Goal: Leave review/rating: Leave review/rating

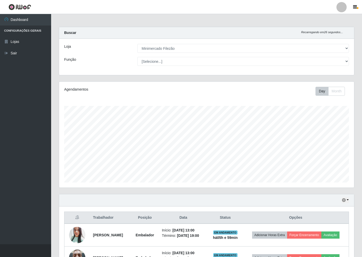
select select "204"
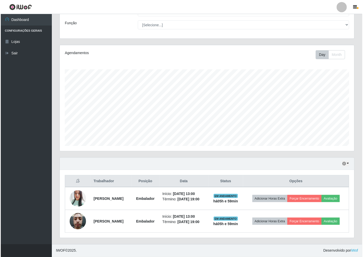
scroll to position [106, 295]
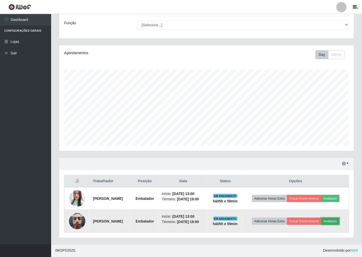
click at [333, 220] on button "Avaliação" at bounding box center [330, 221] width 18 height 7
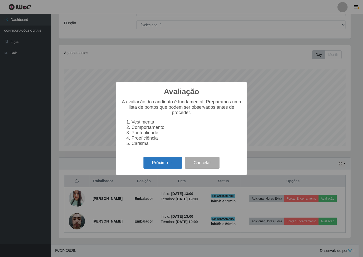
click at [177, 169] on button "Próximo →" at bounding box center [163, 163] width 39 height 12
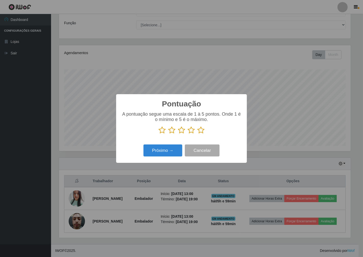
click at [197, 129] on p at bounding box center [181, 130] width 121 height 8
click at [201, 130] on icon at bounding box center [200, 130] width 7 height 8
click at [197, 134] on input "radio" at bounding box center [197, 134] width 0 height 0
click at [165, 151] on button "Próximo →" at bounding box center [163, 151] width 39 height 12
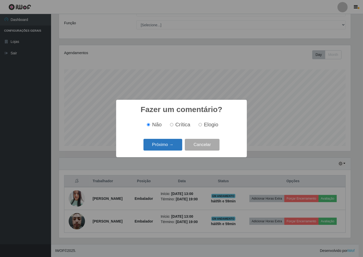
click at [167, 148] on button "Próximo →" at bounding box center [163, 145] width 39 height 12
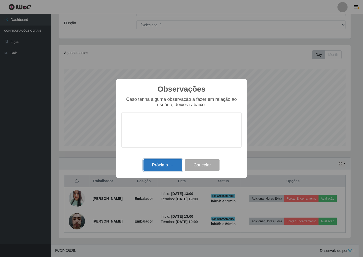
click at [174, 168] on button "Próximo →" at bounding box center [163, 165] width 39 height 12
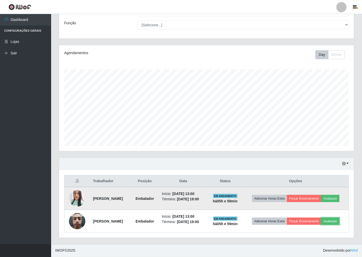
scroll to position [106, 295]
click at [339, 200] on button "Avaliação" at bounding box center [330, 198] width 18 height 7
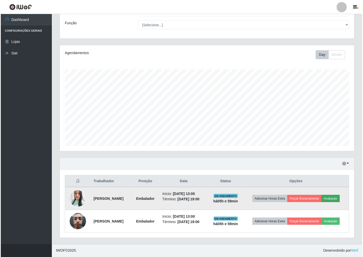
scroll to position [106, 292]
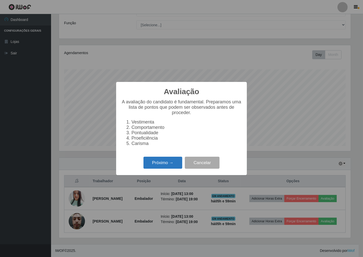
click at [169, 159] on button "Próximo →" at bounding box center [163, 163] width 39 height 12
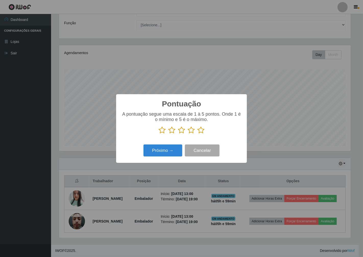
click at [198, 130] on icon at bounding box center [200, 130] width 7 height 8
click at [197, 134] on input "radio" at bounding box center [197, 134] width 0 height 0
click at [161, 153] on button "Próximo →" at bounding box center [163, 151] width 39 height 12
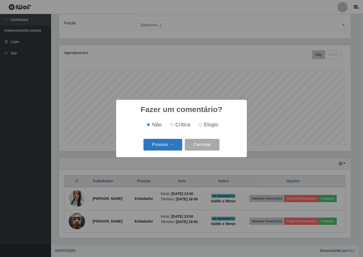
click at [167, 143] on button "Próximo →" at bounding box center [163, 145] width 39 height 12
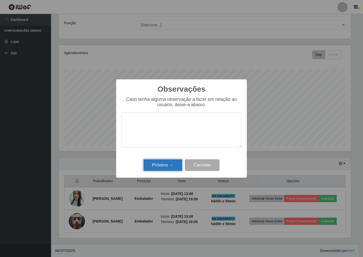
click at [159, 165] on button "Próximo →" at bounding box center [163, 165] width 39 height 12
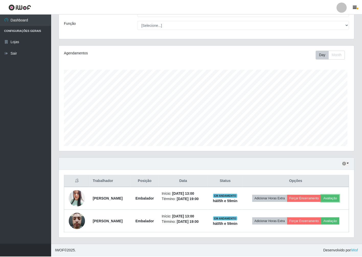
scroll to position [106, 295]
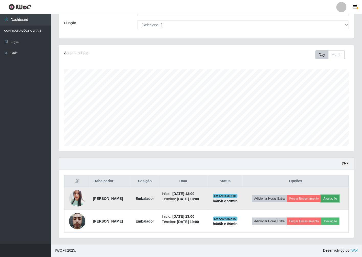
click at [332, 197] on button "Avaliação" at bounding box center [330, 198] width 18 height 7
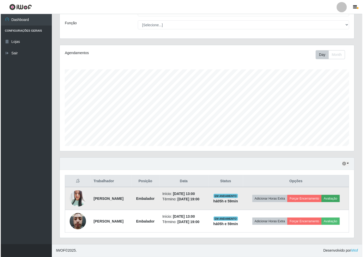
scroll to position [106, 292]
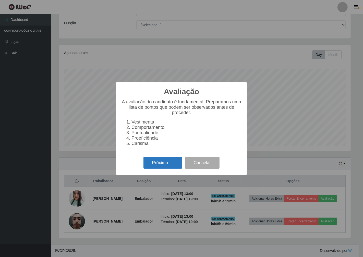
click at [179, 169] on button "Próximo →" at bounding box center [163, 163] width 39 height 12
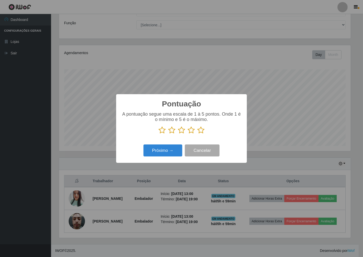
click at [202, 129] on icon at bounding box center [200, 130] width 7 height 8
click at [197, 134] on input "radio" at bounding box center [197, 134] width 0 height 0
click at [180, 153] on button "Próximo →" at bounding box center [163, 151] width 39 height 12
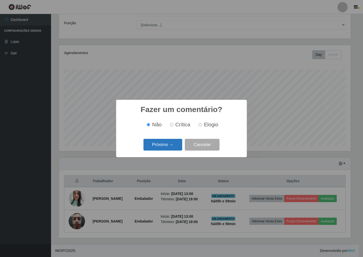
click at [174, 149] on button "Próximo →" at bounding box center [163, 145] width 39 height 12
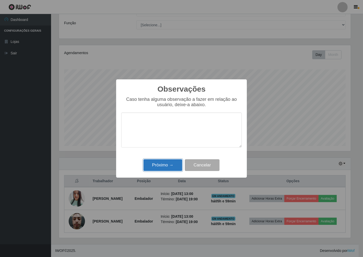
click at [160, 169] on button "Próximo →" at bounding box center [163, 165] width 39 height 12
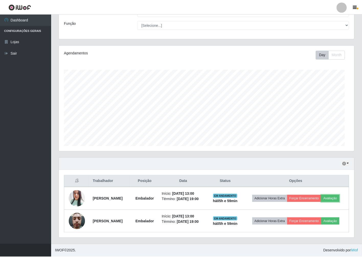
scroll to position [106, 295]
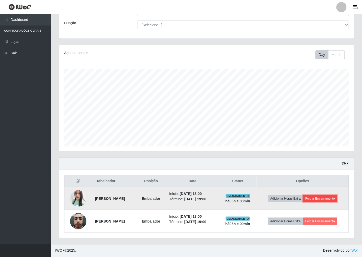
click at [326, 198] on button "Forçar Encerramento" at bounding box center [320, 198] width 34 height 7
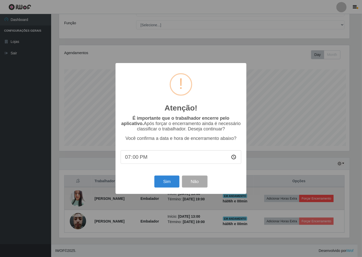
scroll to position [106, 292]
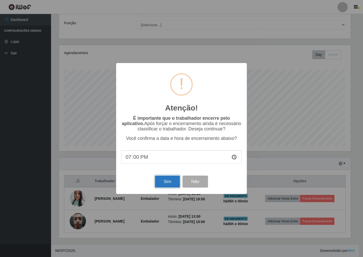
click at [158, 181] on button "Sim" at bounding box center [167, 182] width 25 height 12
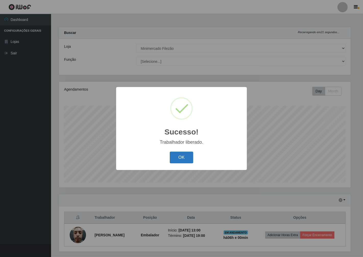
click at [170, 155] on button "OK" at bounding box center [182, 158] width 24 height 12
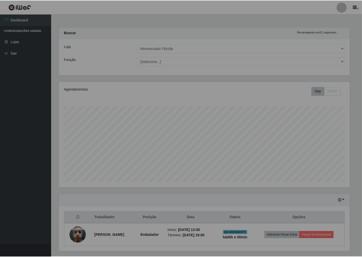
scroll to position [106, 295]
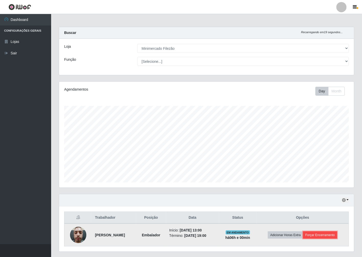
click at [317, 233] on button "Forçar Encerramento" at bounding box center [320, 235] width 34 height 7
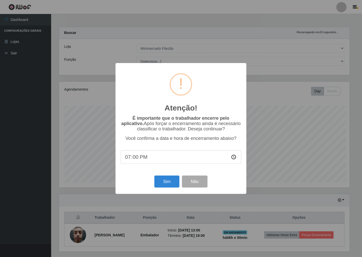
scroll to position [0, 0]
click at [165, 184] on button "Sim" at bounding box center [167, 182] width 25 height 12
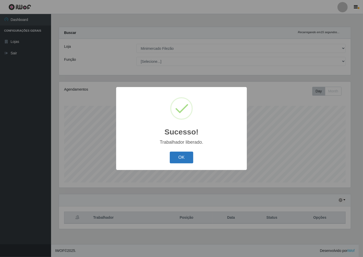
click at [174, 163] on button "OK" at bounding box center [182, 158] width 24 height 12
